Goal: Information Seeking & Learning: Check status

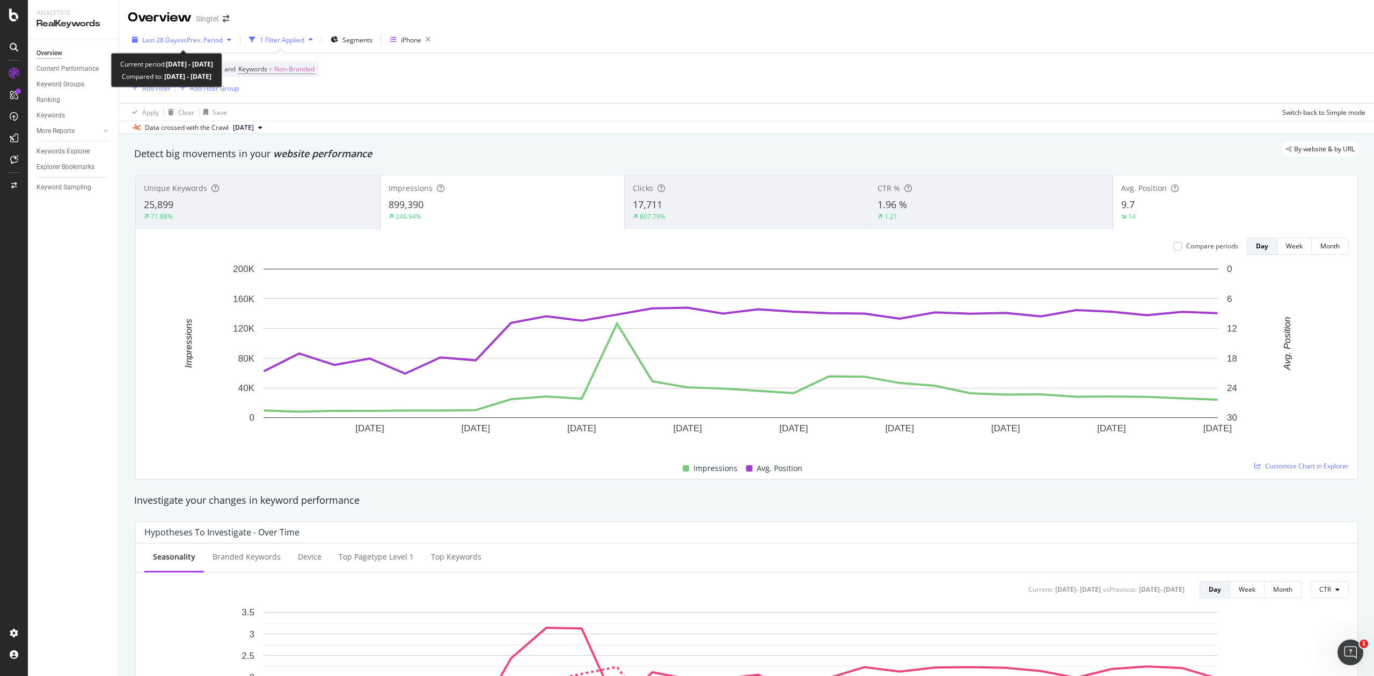
click at [230, 45] on div "Last 28 Days vs Prev. Period" at bounding box center [182, 40] width 108 height 16
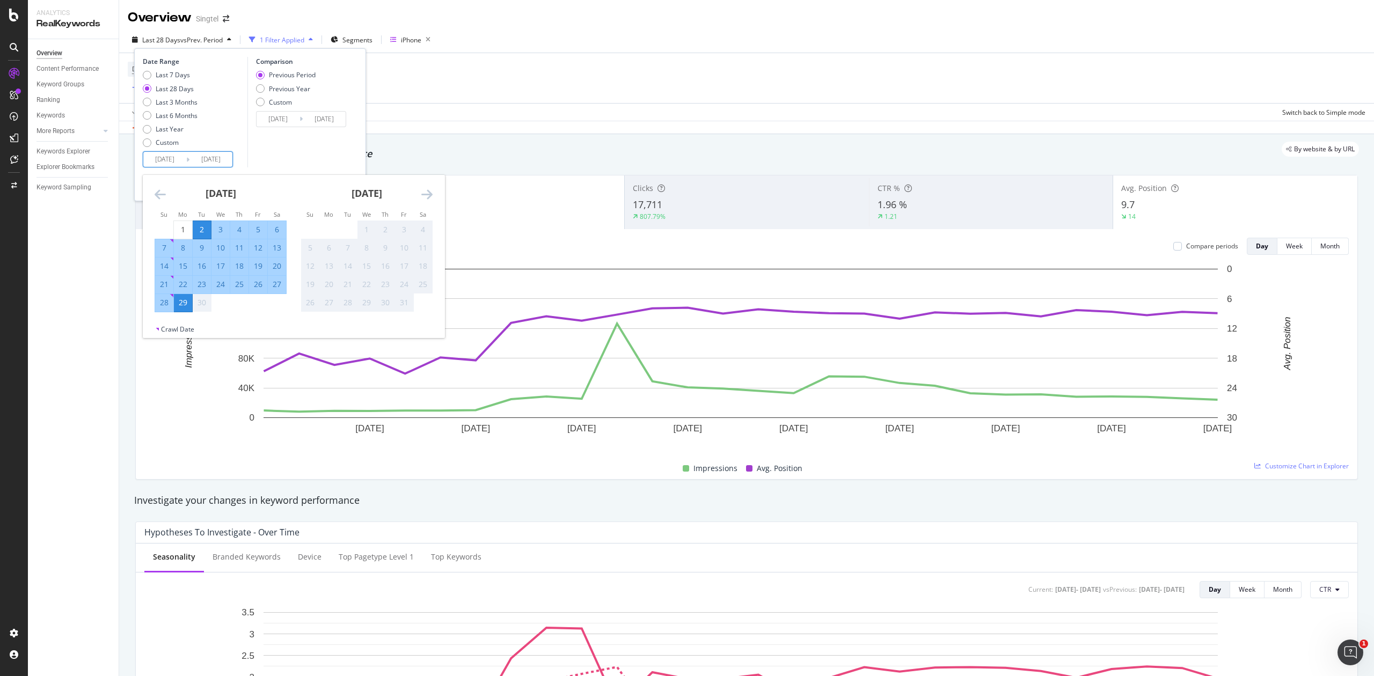
click at [174, 162] on input "[DATE]" at bounding box center [164, 159] width 43 height 15
click at [259, 249] on div "12" at bounding box center [258, 248] width 18 height 11
type input "[DATE]"
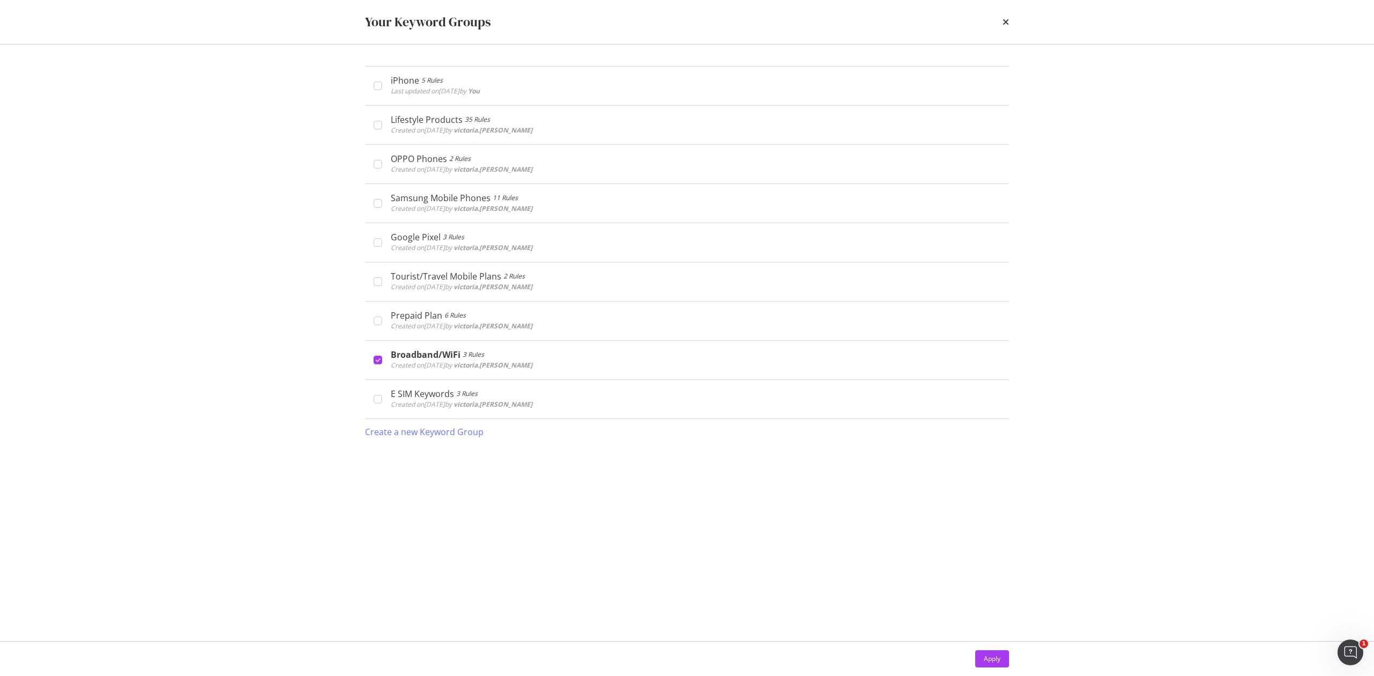
click at [320, 183] on div "Your Keyword Groups iPhone 5 Rules Last updated on 2025 Sep 18th by You Edit De…" at bounding box center [687, 338] width 1374 height 676
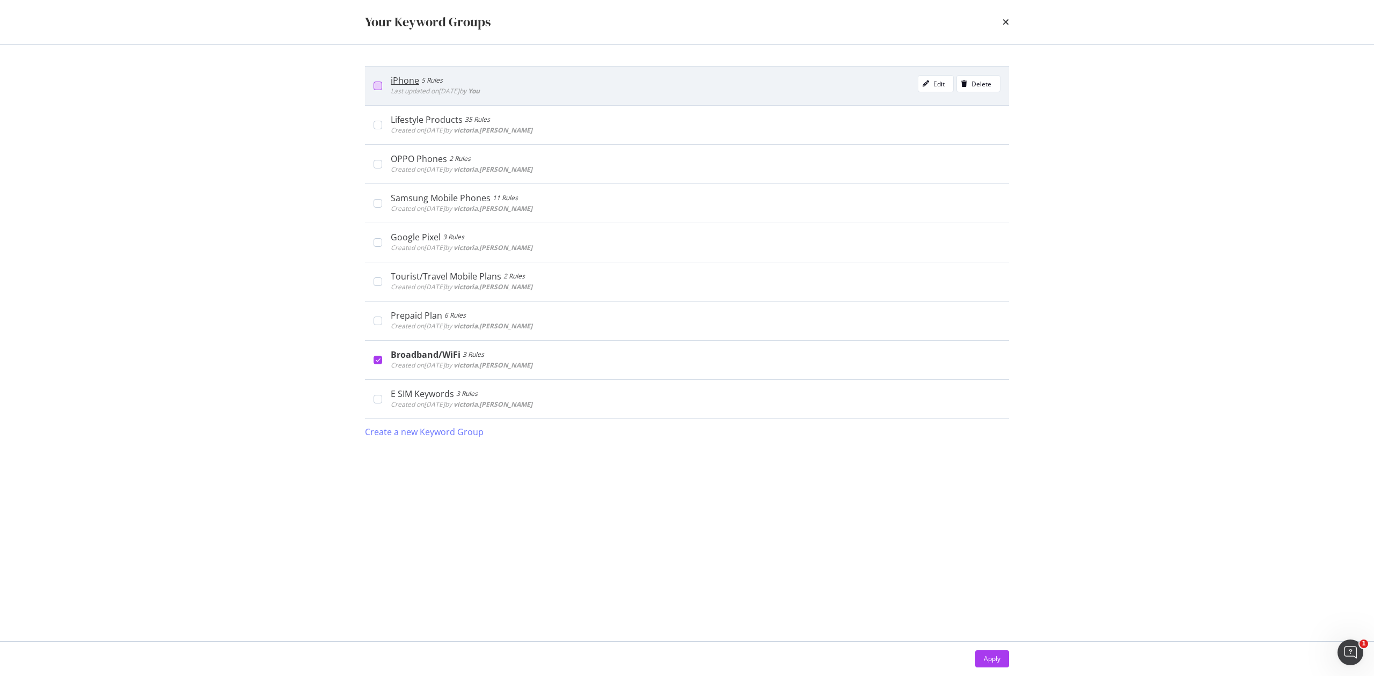
click at [376, 89] on div "modal" at bounding box center [378, 86] width 9 height 9
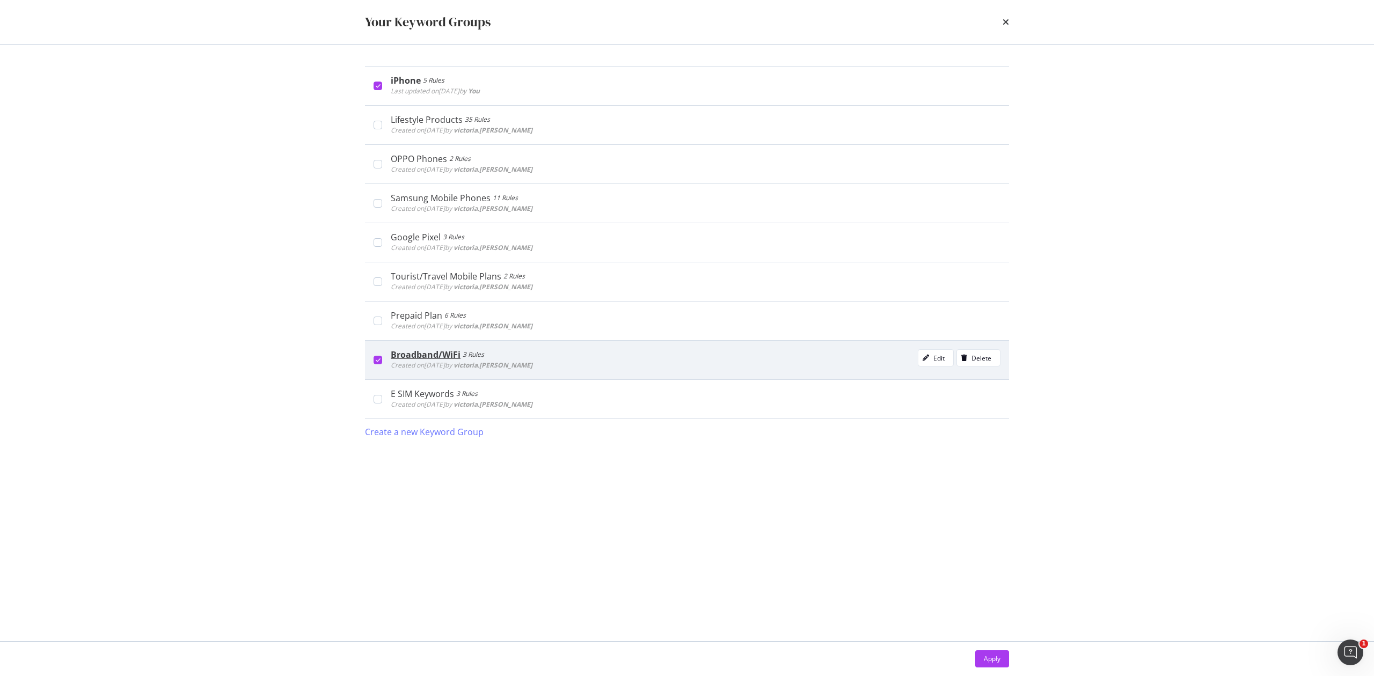
click at [381, 363] on div "modal" at bounding box center [378, 360] width 9 height 9
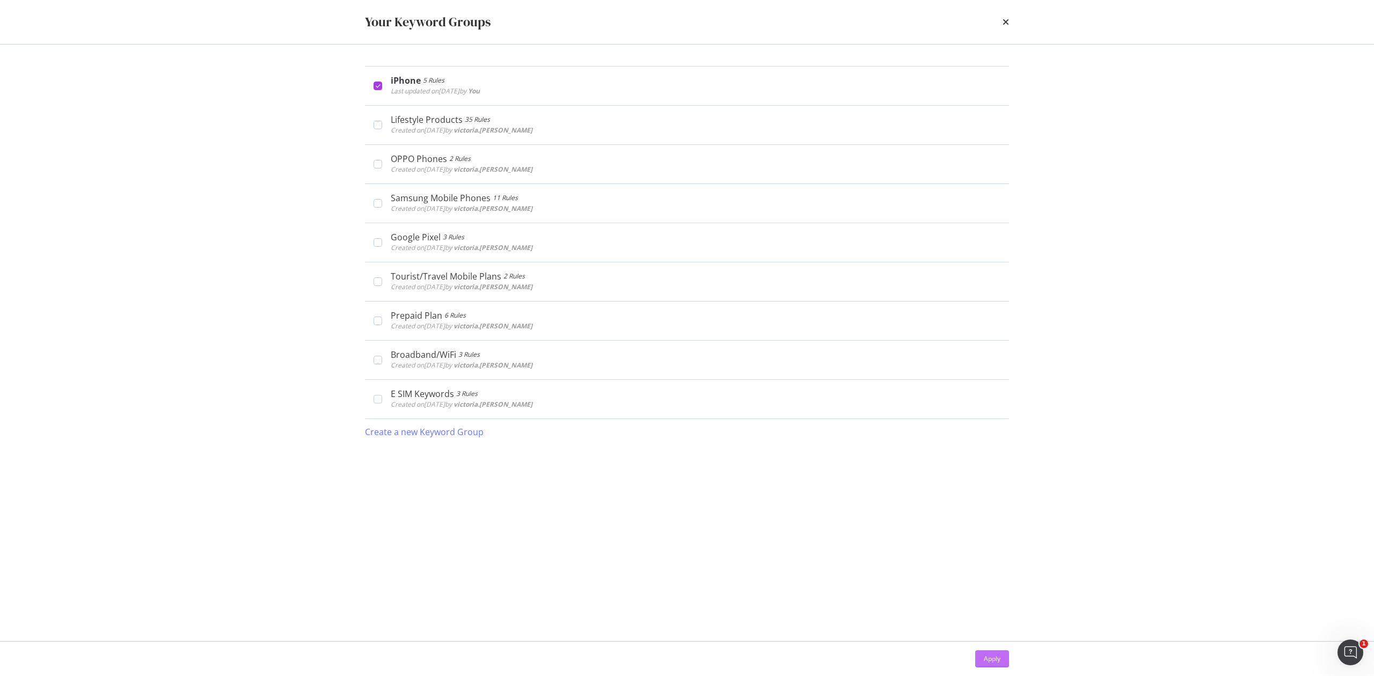
click at [1006, 666] on button "Apply" at bounding box center [992, 659] width 34 height 17
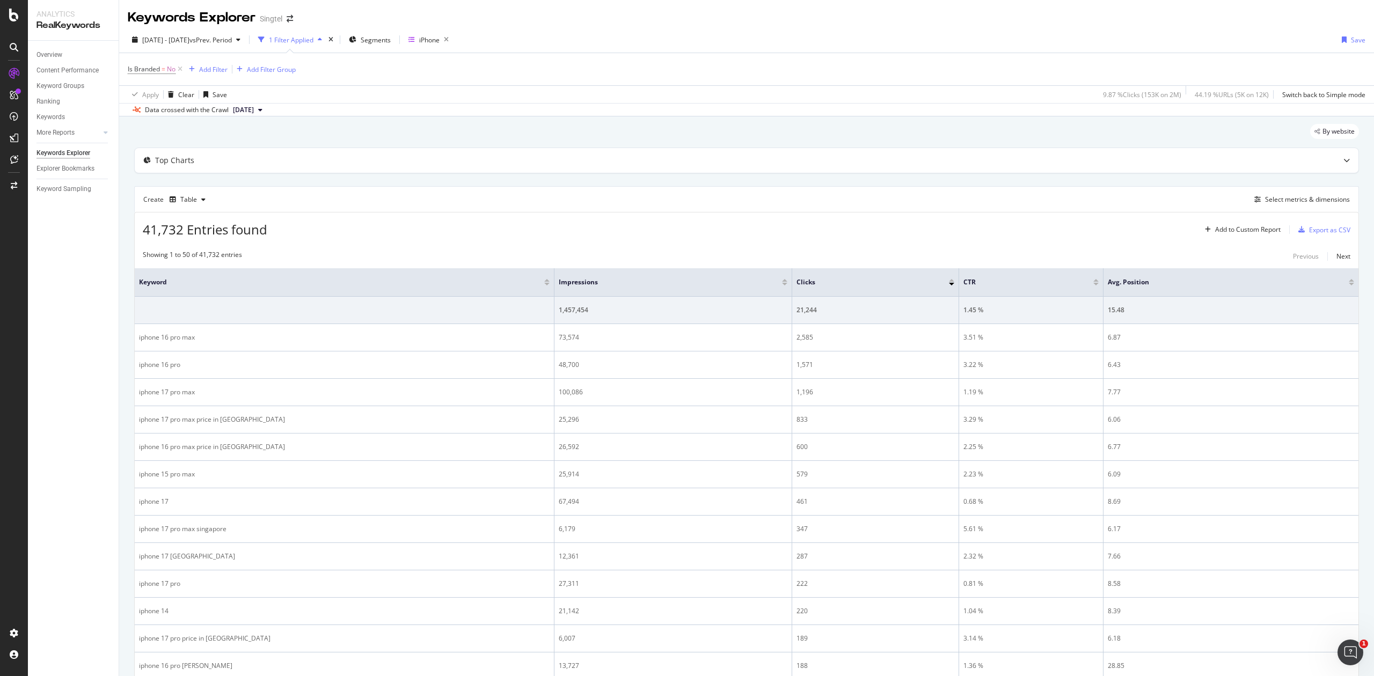
click at [921, 227] on div "41,732 Entries found Add to Custom Report Export as CSV" at bounding box center [747, 226] width 1224 height 26
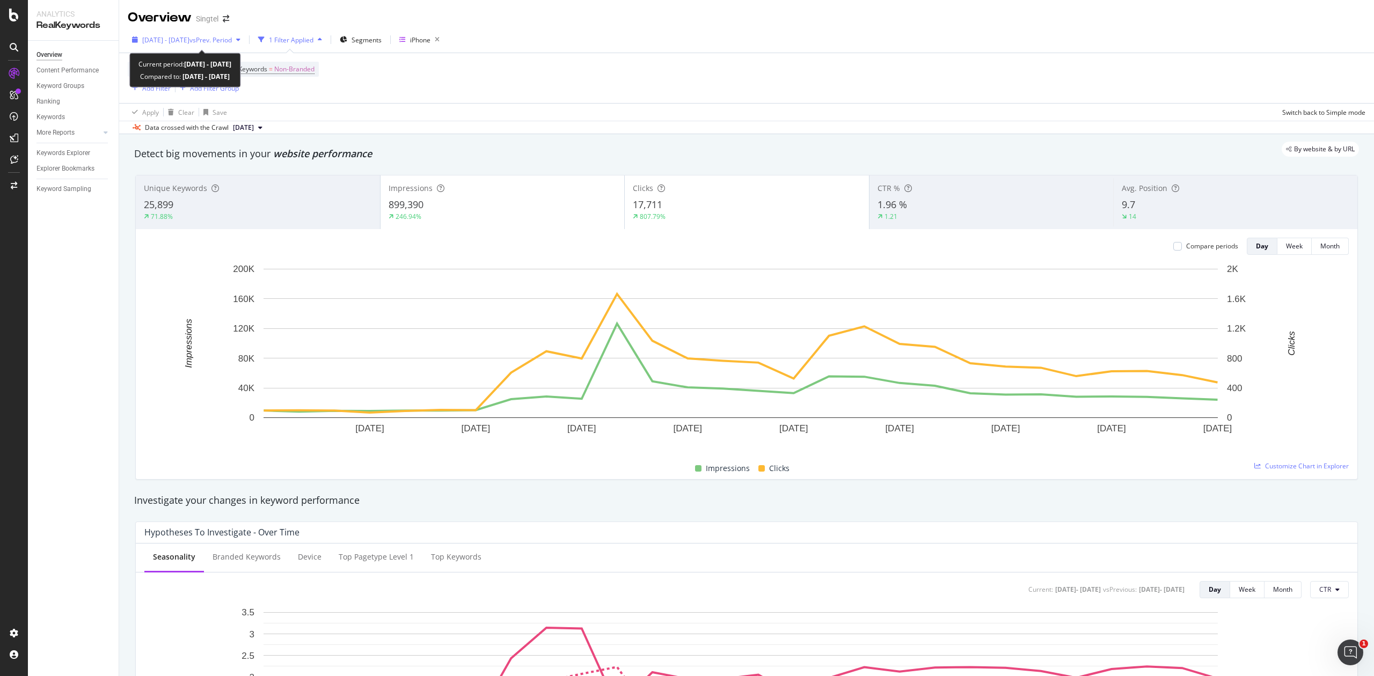
click at [232, 43] on span "vs Prev. Period" at bounding box center [210, 39] width 42 height 9
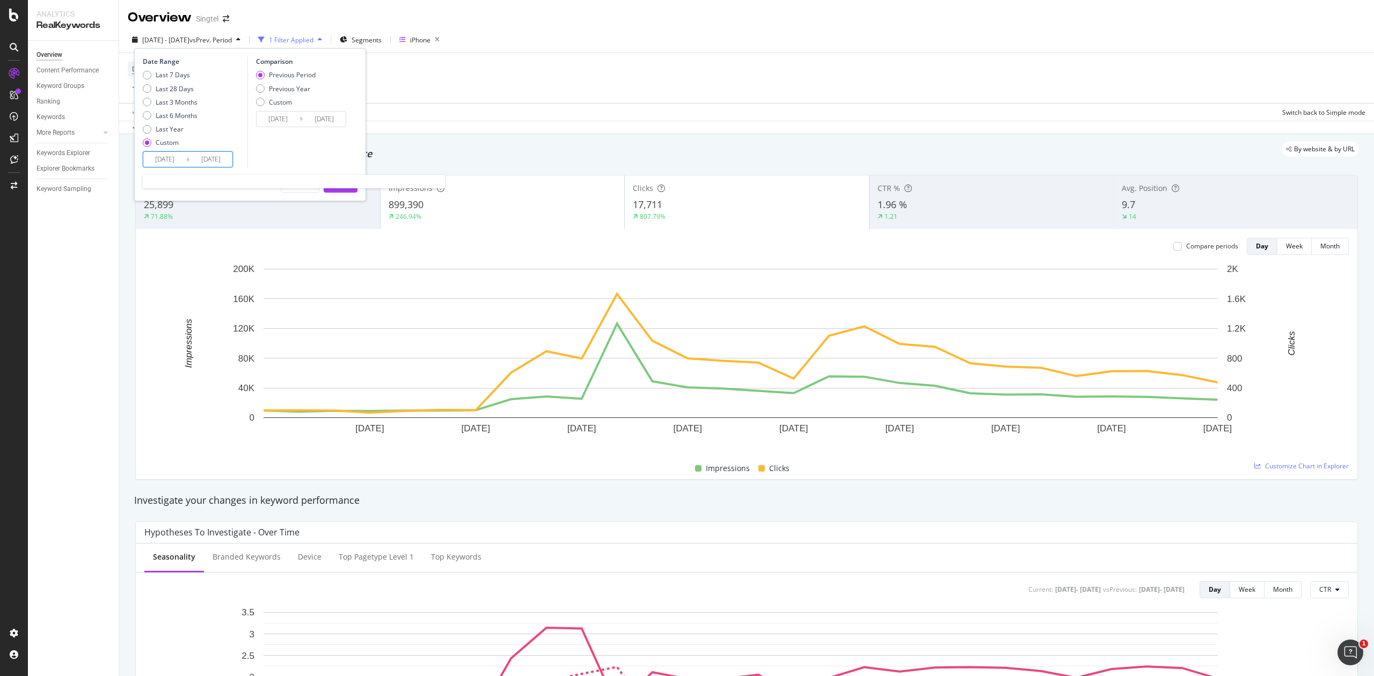
click at [179, 160] on input "[DATE]" at bounding box center [164, 159] width 43 height 15
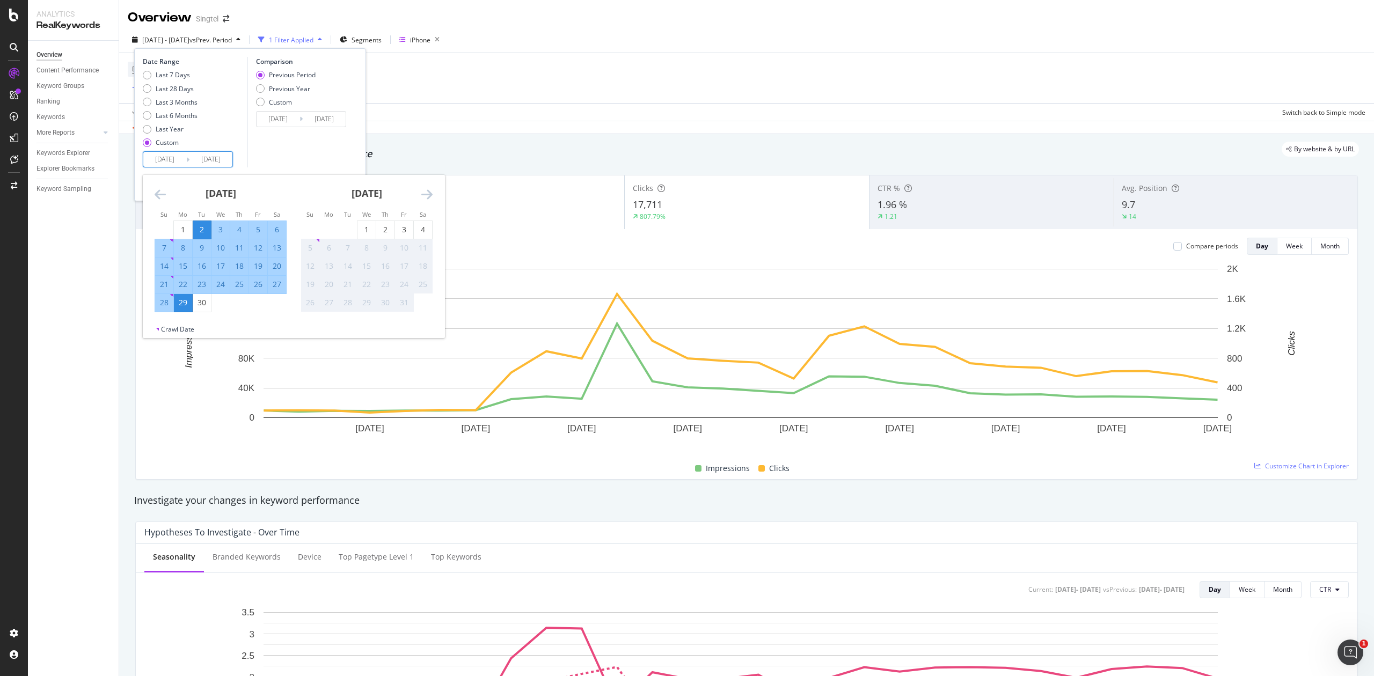
click at [254, 247] on div "12" at bounding box center [258, 248] width 18 height 11
type input "[DATE]"
click at [382, 228] on div "2" at bounding box center [385, 229] width 18 height 11
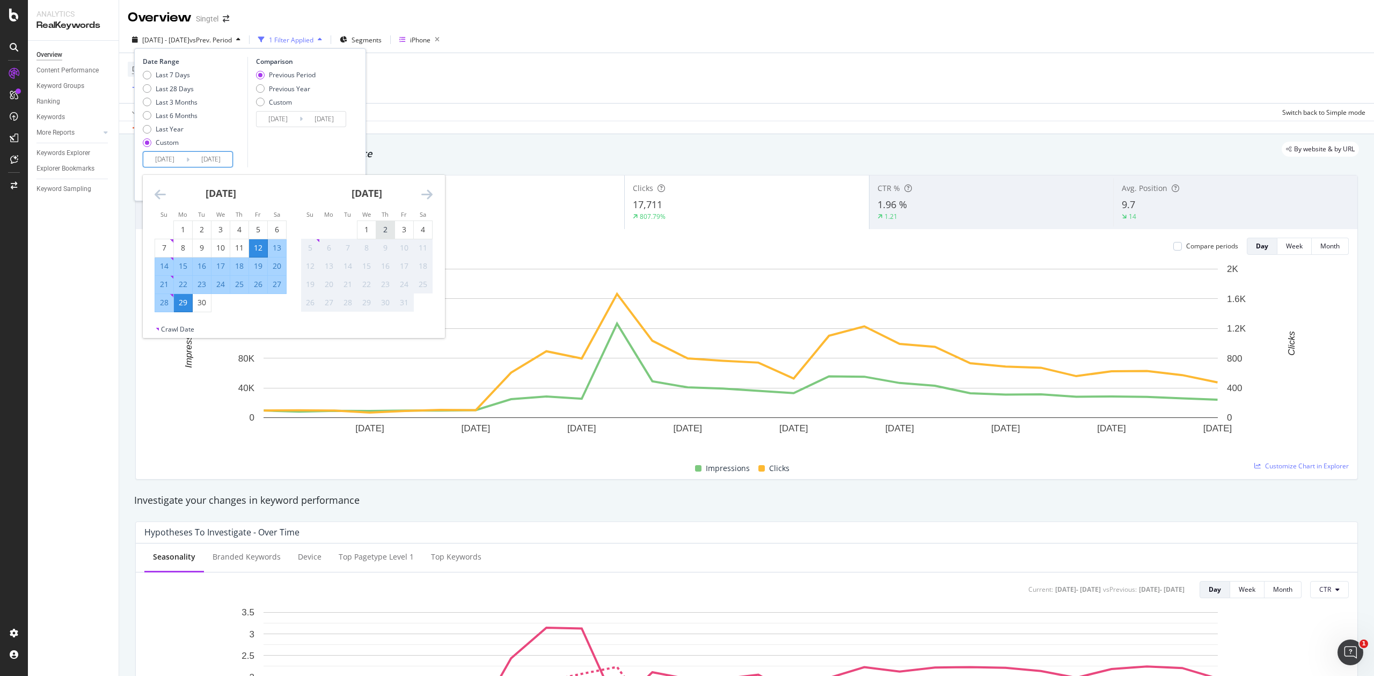
type input "2025/10/02"
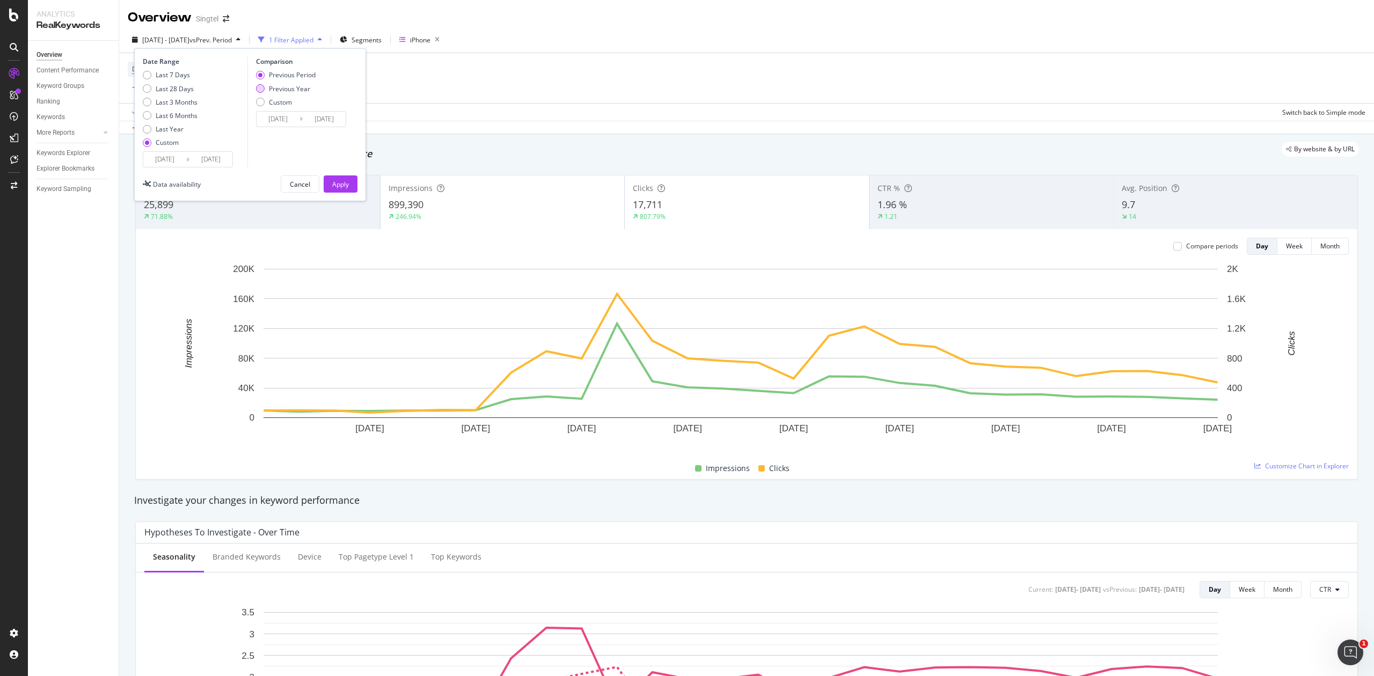
click at [288, 85] on div "Previous Year" at bounding box center [289, 88] width 41 height 9
type input "2024/09/13"
type input "2024/10/03"
click at [290, 118] on input "2024/09/13" at bounding box center [278, 119] width 43 height 15
click at [265, 157] on div "October 2024 1 2 3 4 5 6 7 8 9 10 11 12 13 14 15 16 17 18 19 20 21 22 23 24 25 …" at bounding box center [334, 203] width 146 height 137
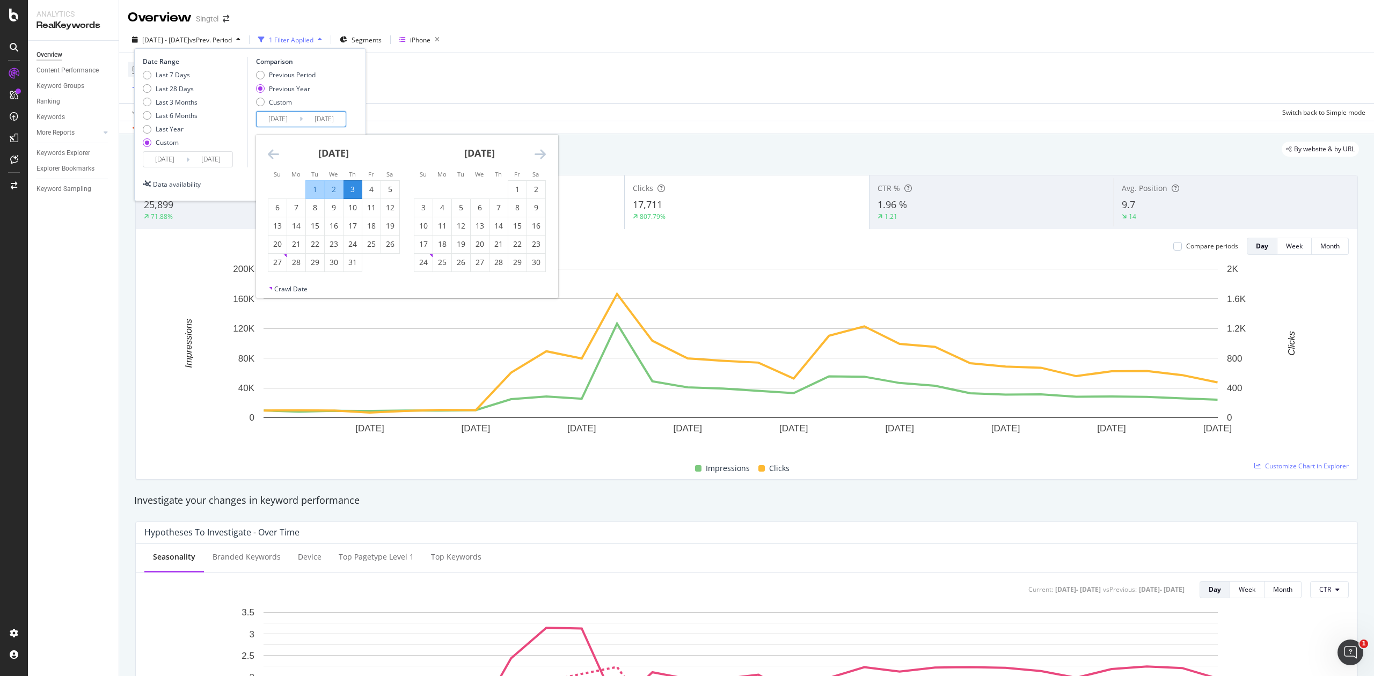
click at [269, 157] on icon "Move backward to switch to the previous month." at bounding box center [273, 154] width 11 height 13
click at [424, 86] on div "Device = All and Country = All and Keywords = Non-Branded Add Filter Add Filter…" at bounding box center [747, 78] width 1238 height 50
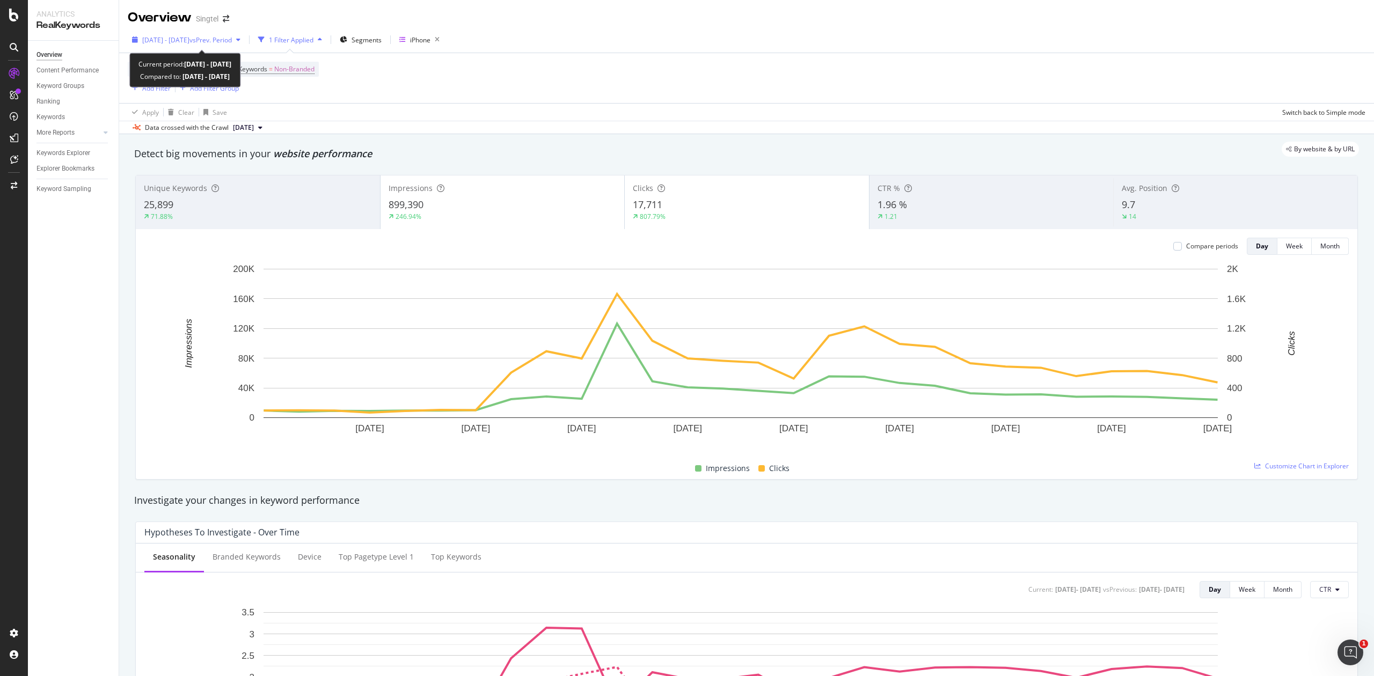
click at [232, 35] on span "vs Prev. Period" at bounding box center [210, 39] width 42 height 9
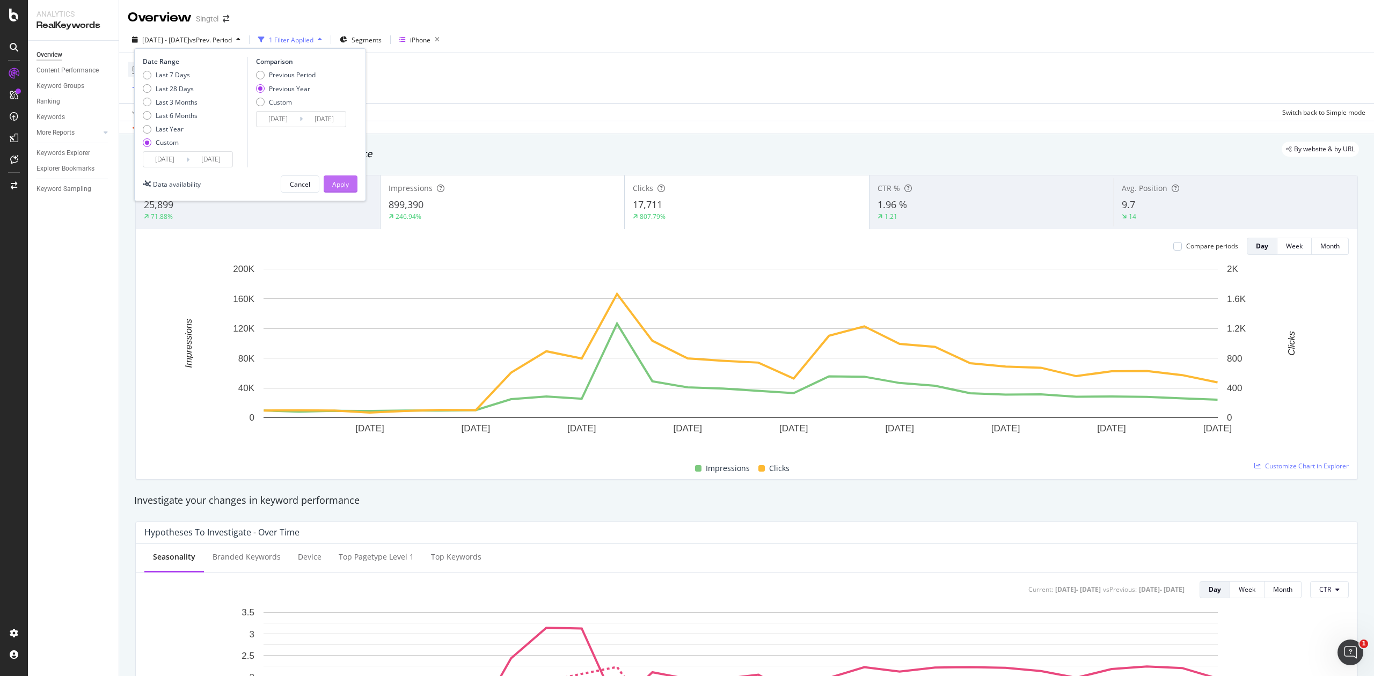
click at [338, 180] on div "Apply" at bounding box center [340, 184] width 17 height 9
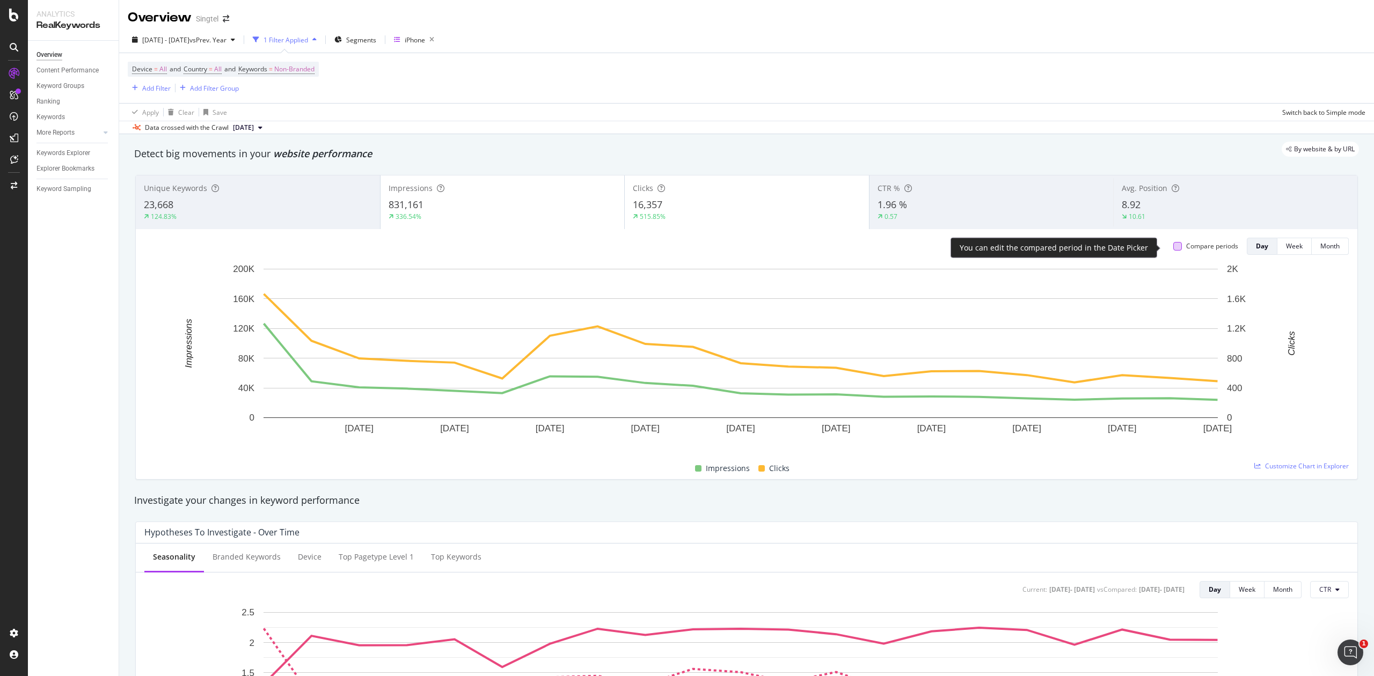
click at [1173, 251] on div at bounding box center [1177, 246] width 9 height 9
